Goal: Find specific page/section

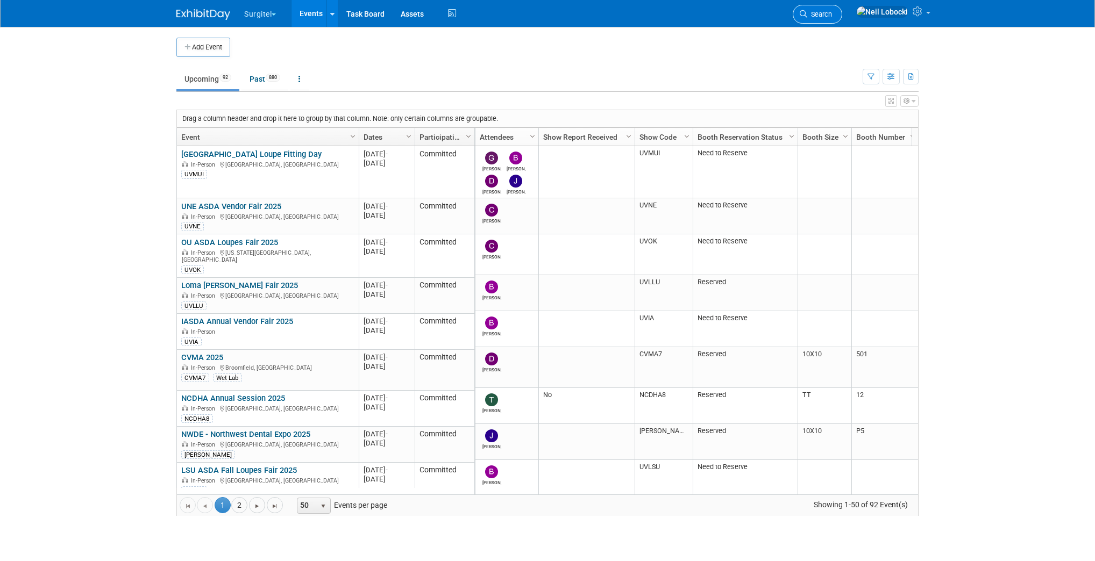
click at [839, 9] on link "Search" at bounding box center [817, 14] width 49 height 19
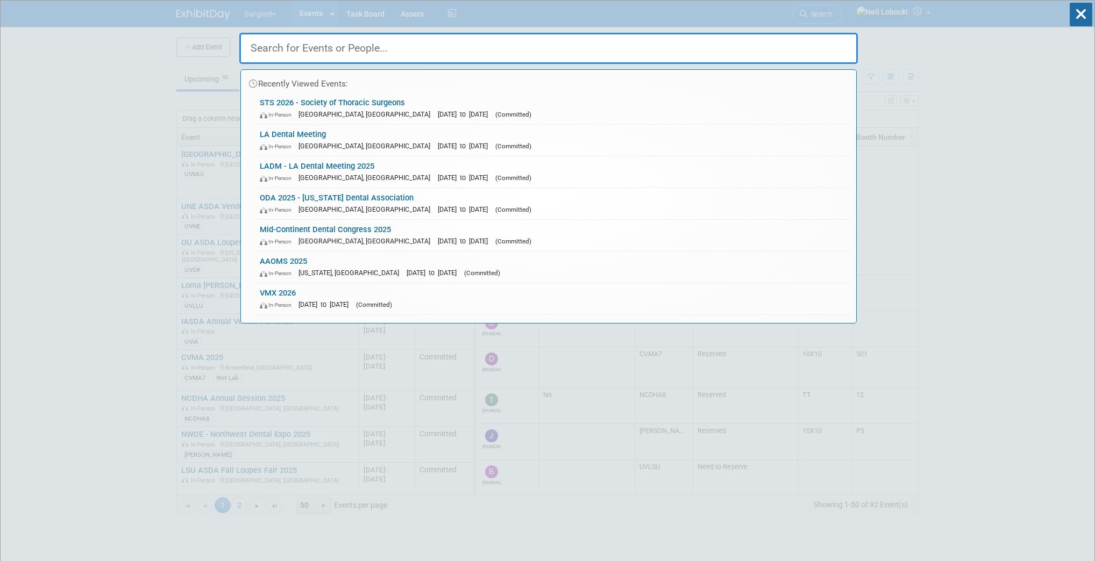
click at [447, 49] on input "text" at bounding box center [548, 48] width 618 height 31
click at [397, 104] on link "STS 2026 - Society of Thoracic Surgeons In-Person New Orleans, LA Jan 29, 2026 …" at bounding box center [552, 108] width 596 height 31
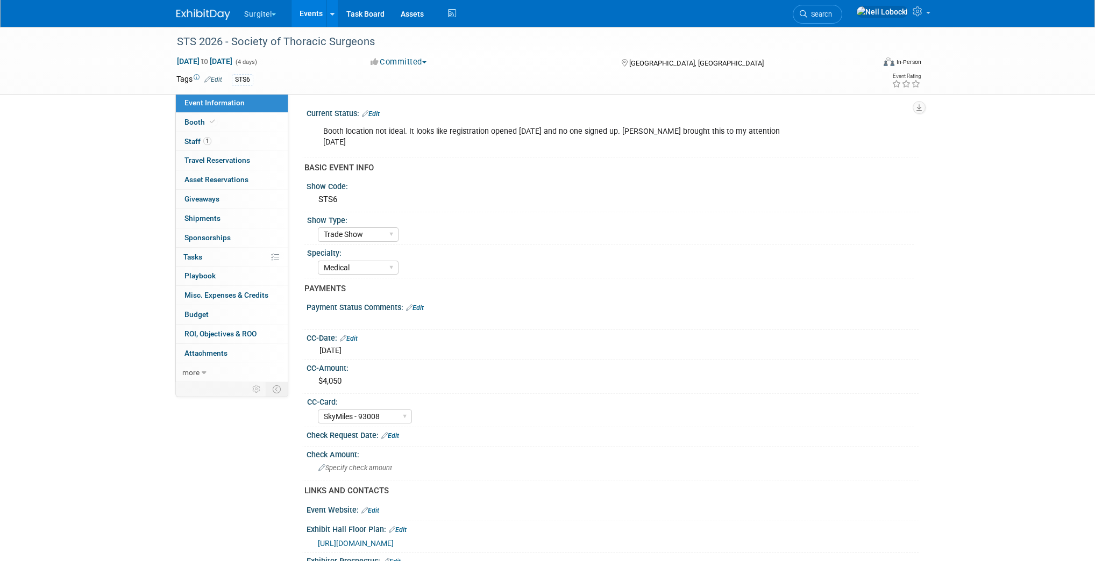
select select "Trade Show"
select select "Medical"
select select "SkyMiles - 93008"
select select "No"
